Goal: Information Seeking & Learning: Learn about a topic

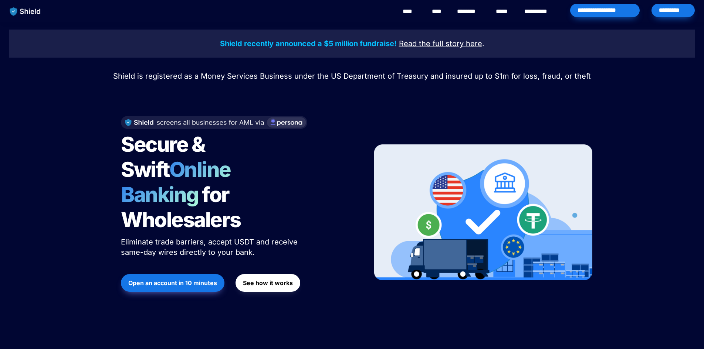
click at [464, 10] on link "********" at bounding box center [470, 11] width 26 height 9
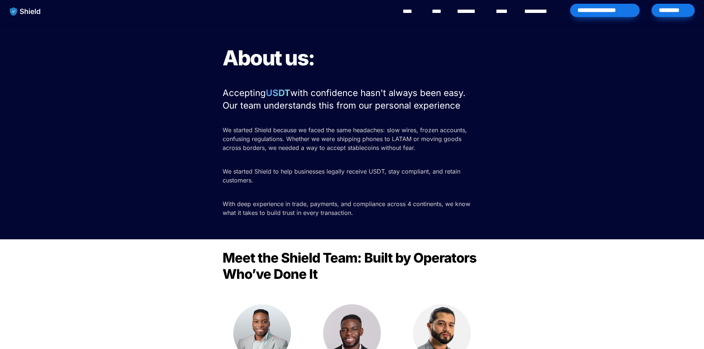
click at [500, 9] on link "****" at bounding box center [504, 11] width 16 height 9
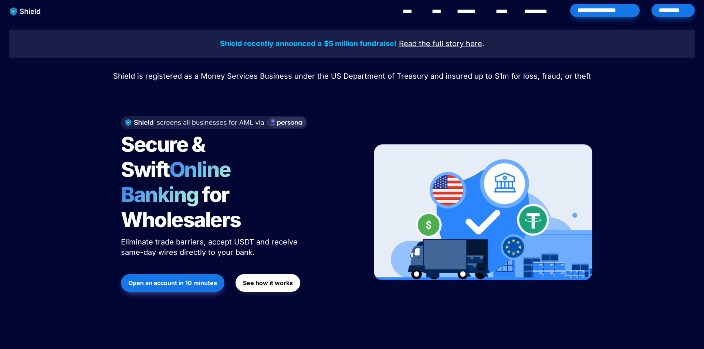
scroll to position [2490, 0]
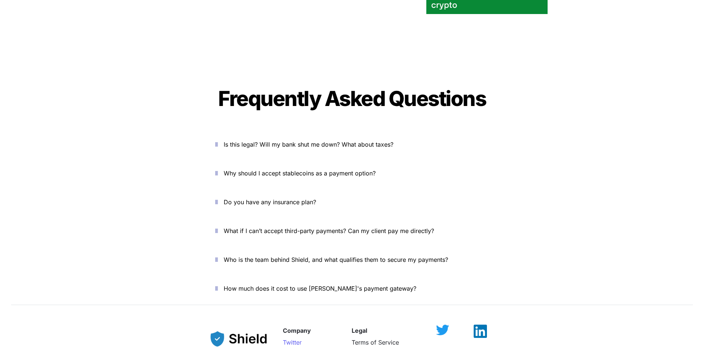
click at [215, 133] on button "Is this legal? Will my bank shut me down? What about taxes?" at bounding box center [352, 144] width 296 height 23
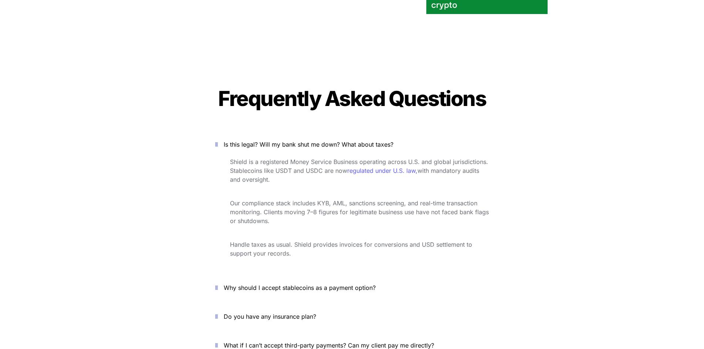
click at [258, 284] on span "Why should I accept stablecoins as a payment option?" at bounding box center [300, 287] width 152 height 7
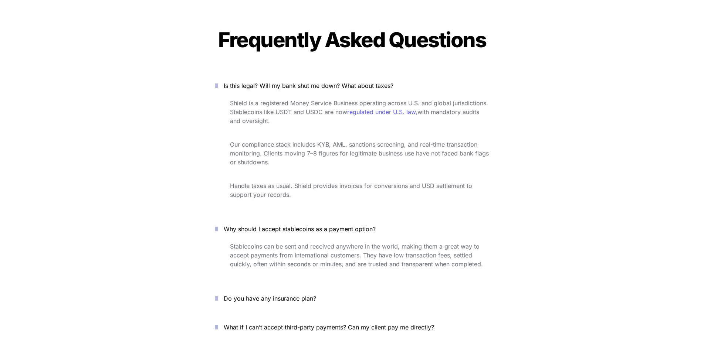
scroll to position [2564, 0]
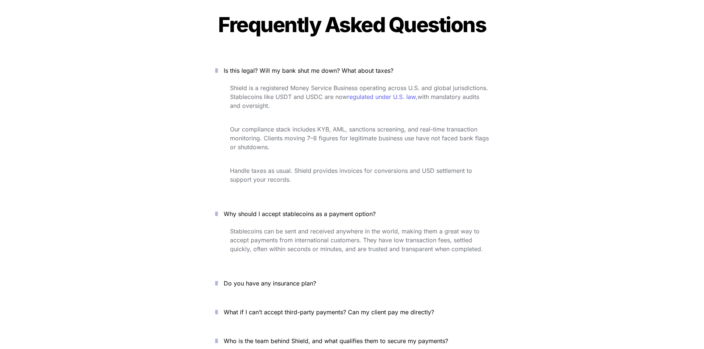
click at [303, 287] on div "Is this legal? Will my bank shut me down? What about taxes? Shield is a registe…" at bounding box center [352, 220] width 296 height 322
click at [276, 278] on p "Do you have any insurance plan?" at bounding box center [356, 284] width 265 height 12
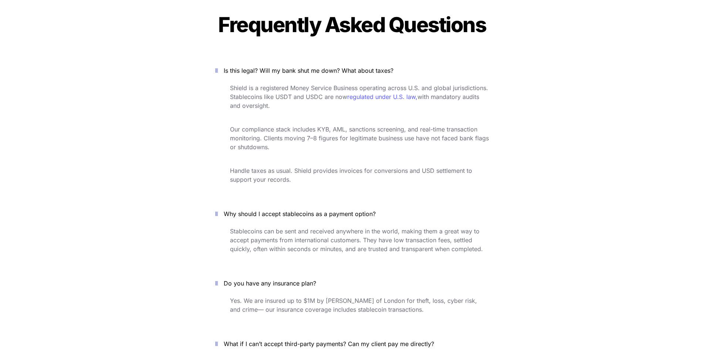
click at [273, 280] on span "Do you have any insurance plan?" at bounding box center [270, 283] width 92 height 7
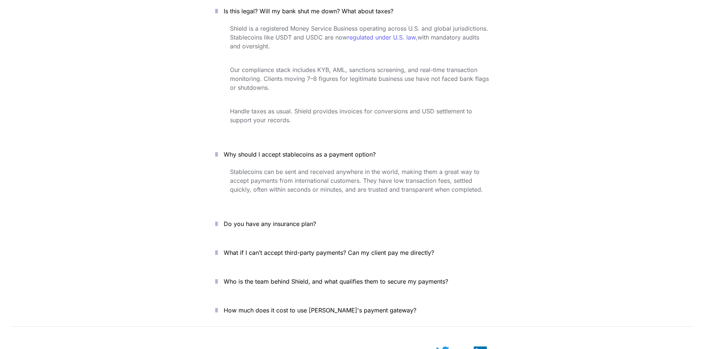
scroll to position [2638, 0]
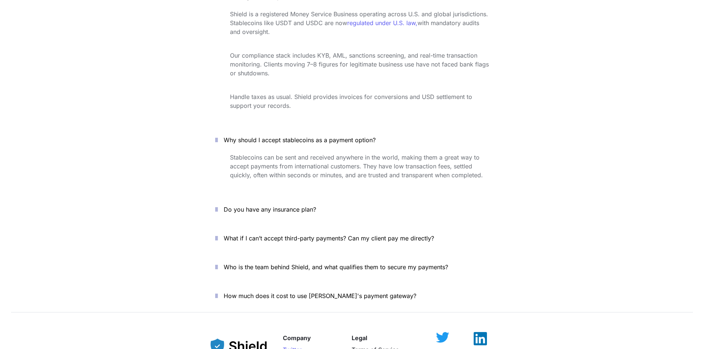
click at [278, 235] on span "What if I can’t accept third-party payments? Can my client pay me directly?" at bounding box center [329, 238] width 210 height 7
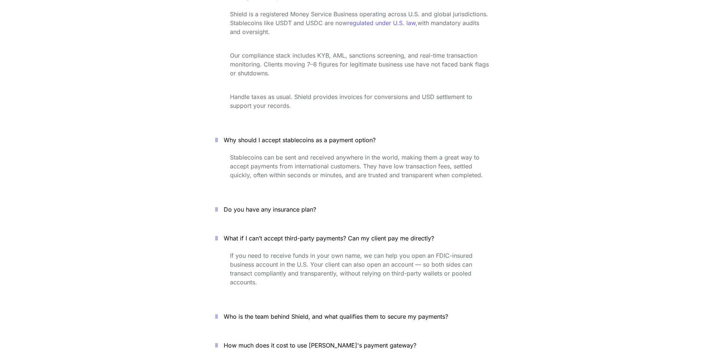
click at [278, 235] on span "What if I can’t accept third-party payments? Can my client pay me directly?" at bounding box center [329, 238] width 210 height 7
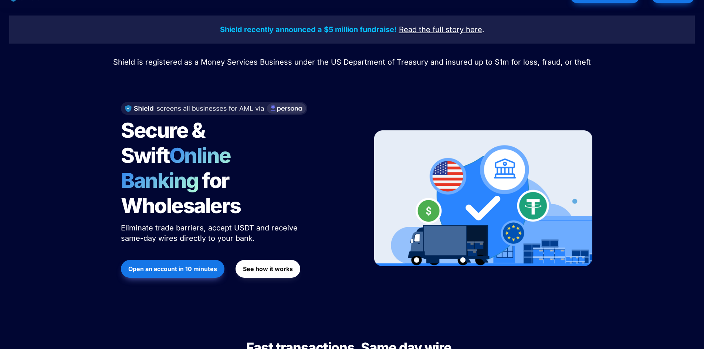
scroll to position [0, 0]
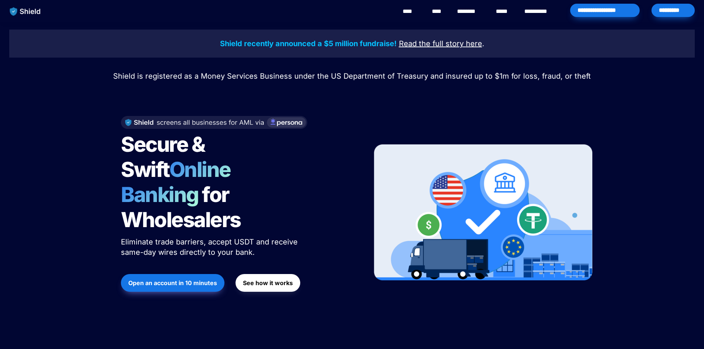
click at [439, 42] on u "Read the full story" at bounding box center [431, 43] width 65 height 9
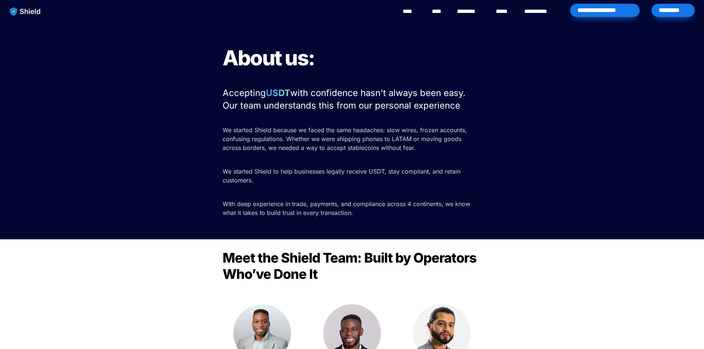
click at [25, 12] on img "main navigation" at bounding box center [25, 12] width 38 height 16
